Goal: Transaction & Acquisition: Purchase product/service

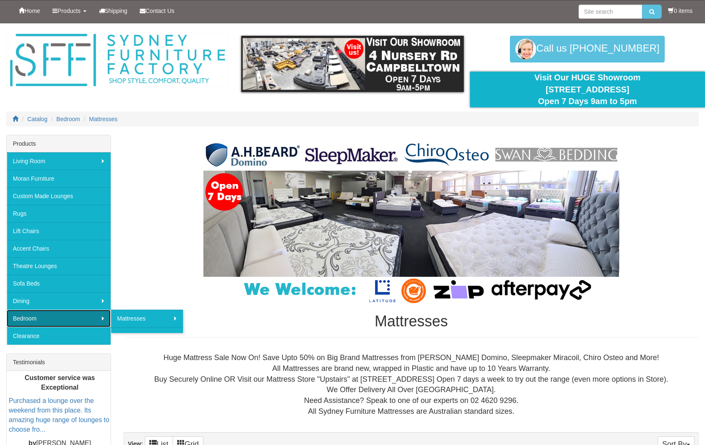
click at [47, 318] on link "Bedroom" at bounding box center [59, 318] width 104 height 17
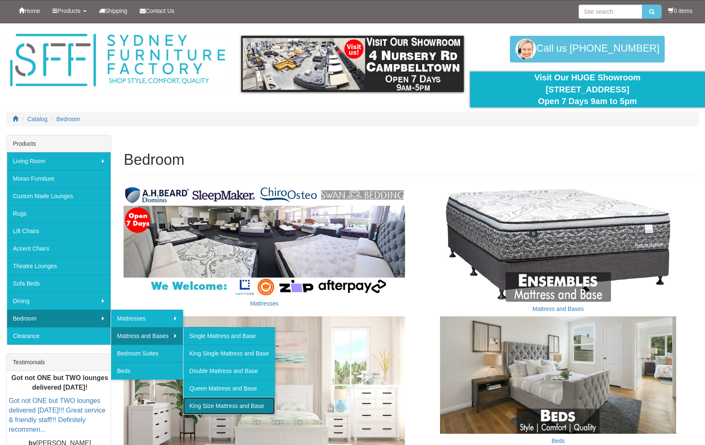
click at [212, 405] on link "King Size Mattress and Base" at bounding box center [229, 405] width 92 height 17
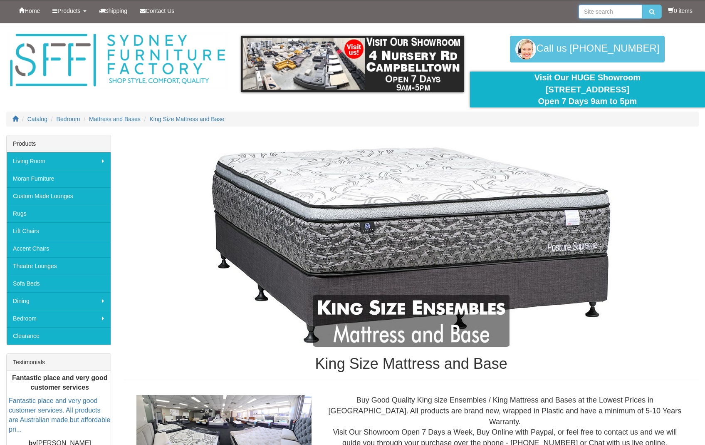
click at [587, 12] on input "search" at bounding box center [611, 12] width 64 height 14
type input "split king bed base"
click at [642, 5] on button "submit" at bounding box center [652, 12] width 20 height 14
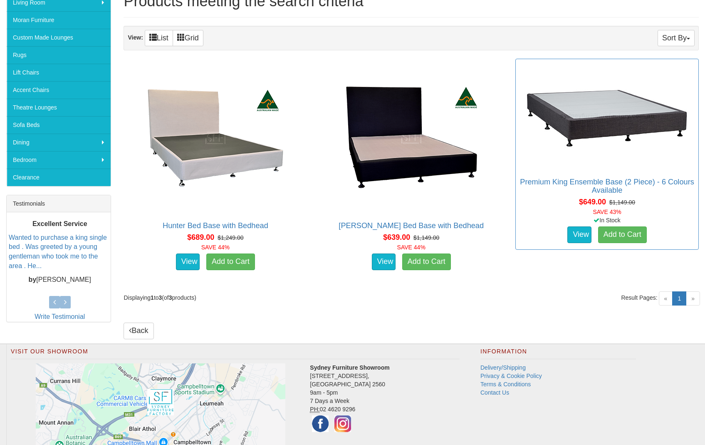
scroll to position [158, 0]
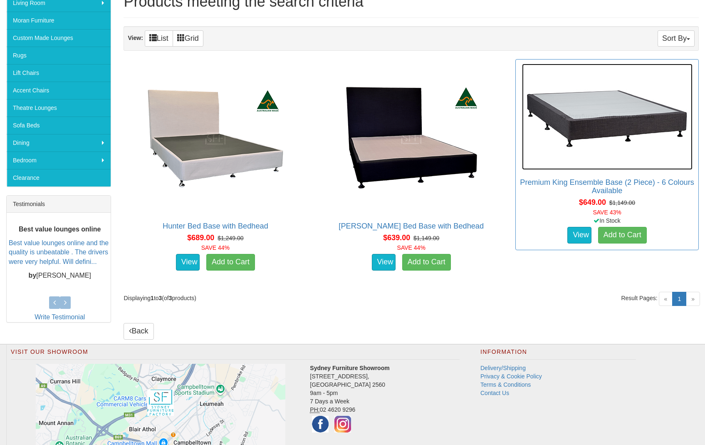
click at [615, 127] on img at bounding box center [607, 117] width 171 height 106
